Goal: Task Accomplishment & Management: Complete application form

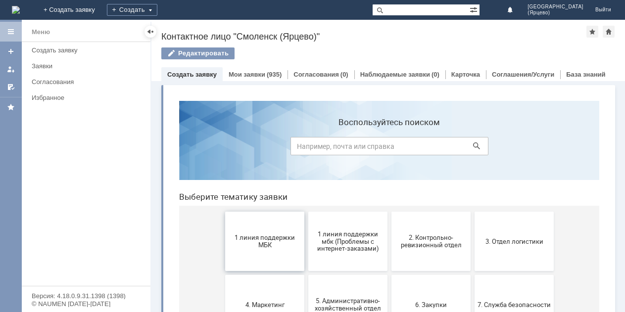
click at [236, 246] on span "1 линия поддержки МБК" at bounding box center [264, 241] width 73 height 15
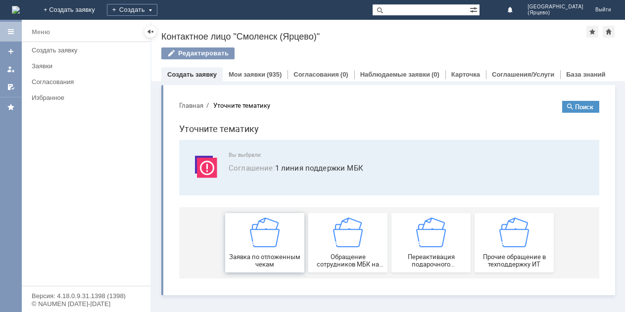
click at [236, 246] on div "Заявка по отложенным чекам" at bounding box center [264, 243] width 73 height 50
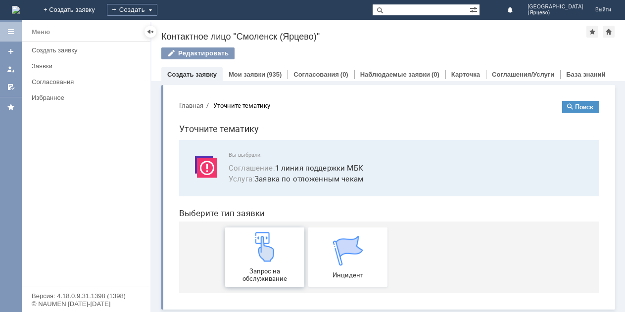
click at [259, 273] on span "Запрос на обслуживание" at bounding box center [264, 275] width 73 height 15
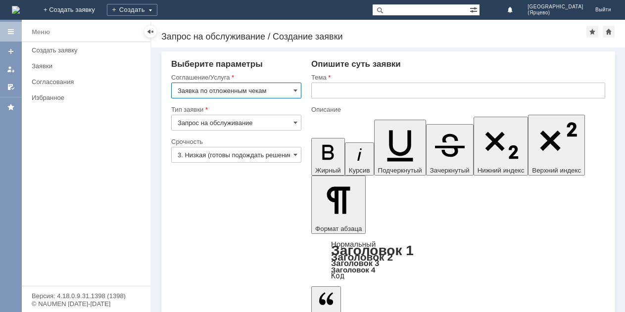
click at [207, 156] on input "3. Низкая (готовы подождать решение)" at bounding box center [236, 155] width 130 height 16
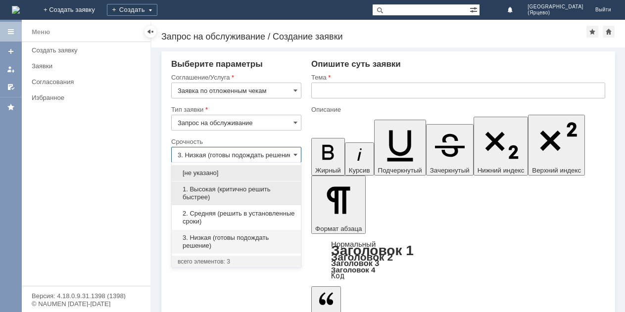
click at [201, 196] on span "1. Высокая (критично решить быстрее)" at bounding box center [236, 193] width 117 height 16
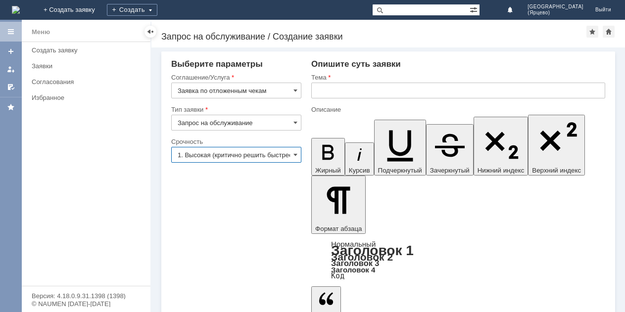
type input "1. Высокая (критично решить быстрее)"
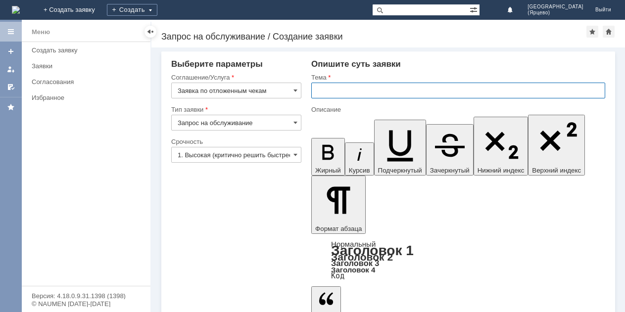
click at [328, 90] on input "text" at bounding box center [458, 91] width 294 height 16
type input "Просьба удалить отложенный чек."
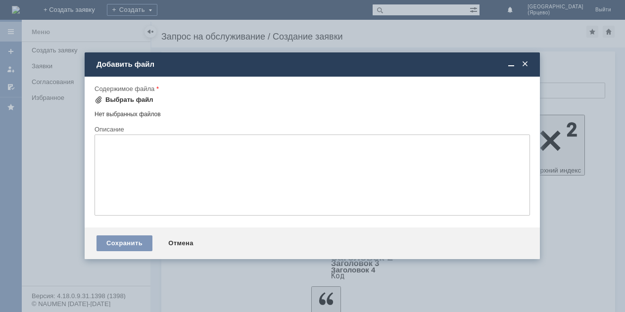
click at [123, 95] on div "Выбрать файл" at bounding box center [123, 100] width 59 height 12
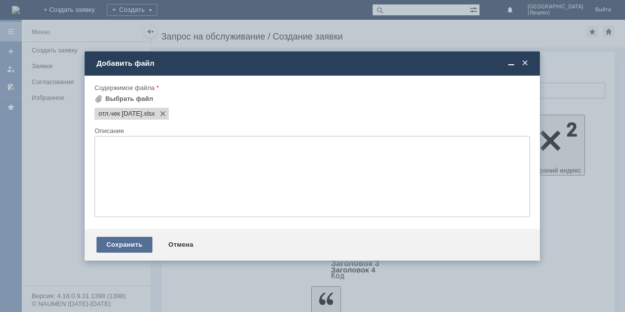
click at [132, 244] on div "Сохранить" at bounding box center [124, 245] width 56 height 16
